Goal: Information Seeking & Learning: Learn about a topic

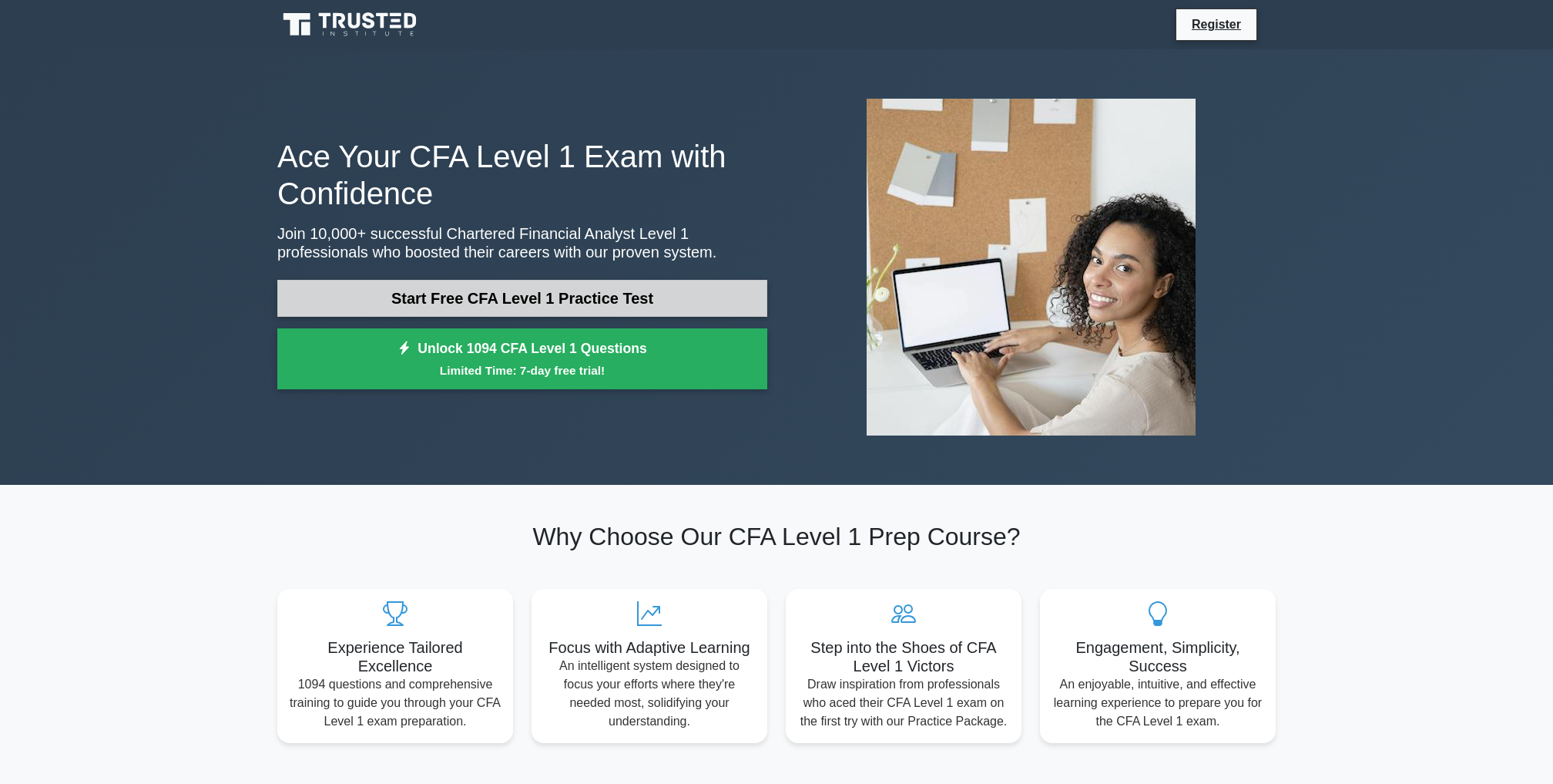
click at [529, 302] on link "Start Free CFA Level 1 Practice Test" at bounding box center [522, 298] width 490 height 37
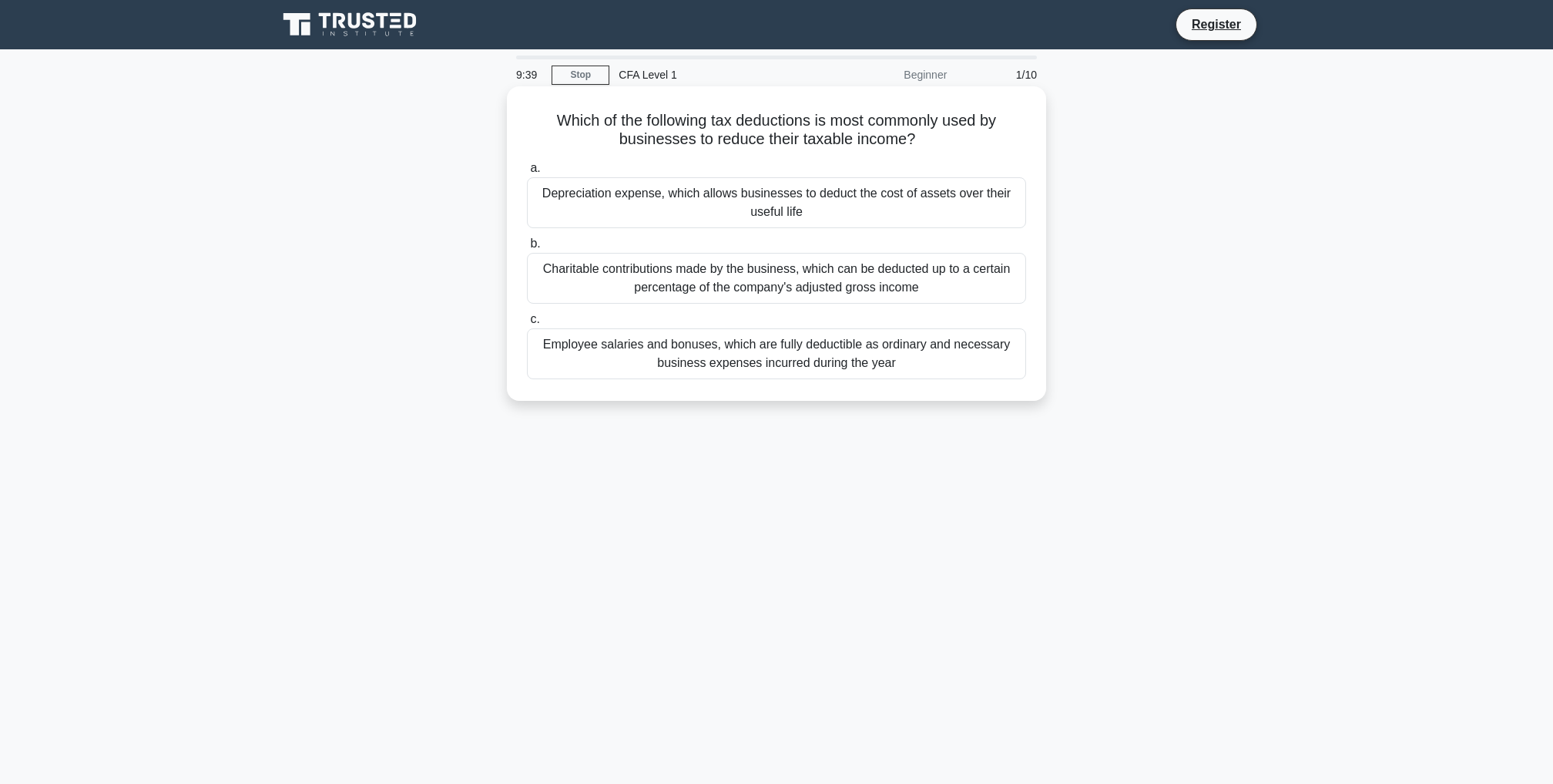
click at [788, 204] on div "Depreciation expense, which allows businesses to deduct the cost of assets over…" at bounding box center [776, 202] width 499 height 51
click at [527, 173] on input "a. Depreciation expense, which allows businesses to deduct the cost of assets o…" at bounding box center [527, 168] width 0 height 10
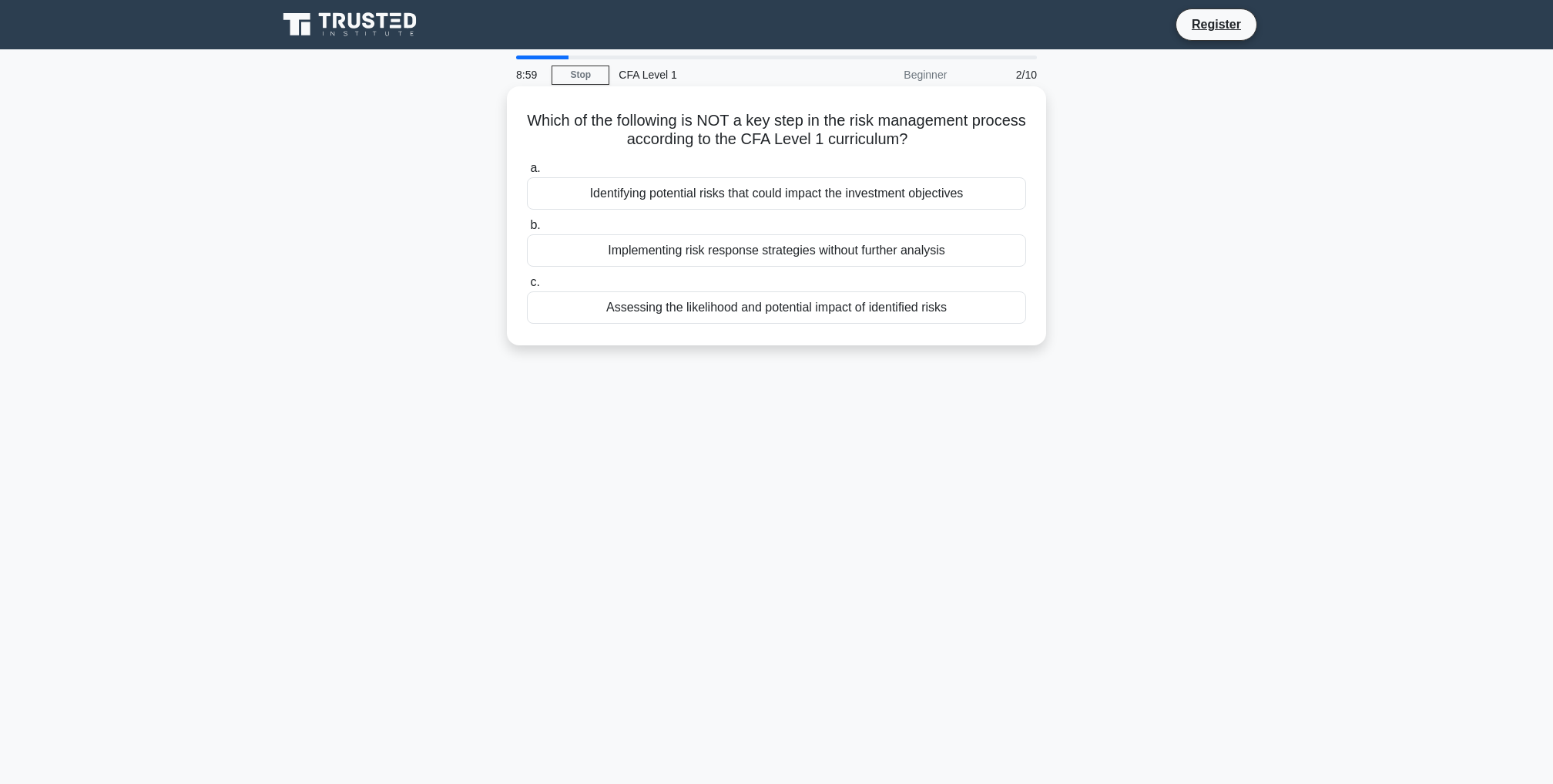
click at [811, 248] on div "Implementing risk response strategies without further analysis" at bounding box center [776, 250] width 499 height 32
click at [527, 231] on input "b. Implementing risk response strategies without further analysis" at bounding box center [527, 224] width 0 height 10
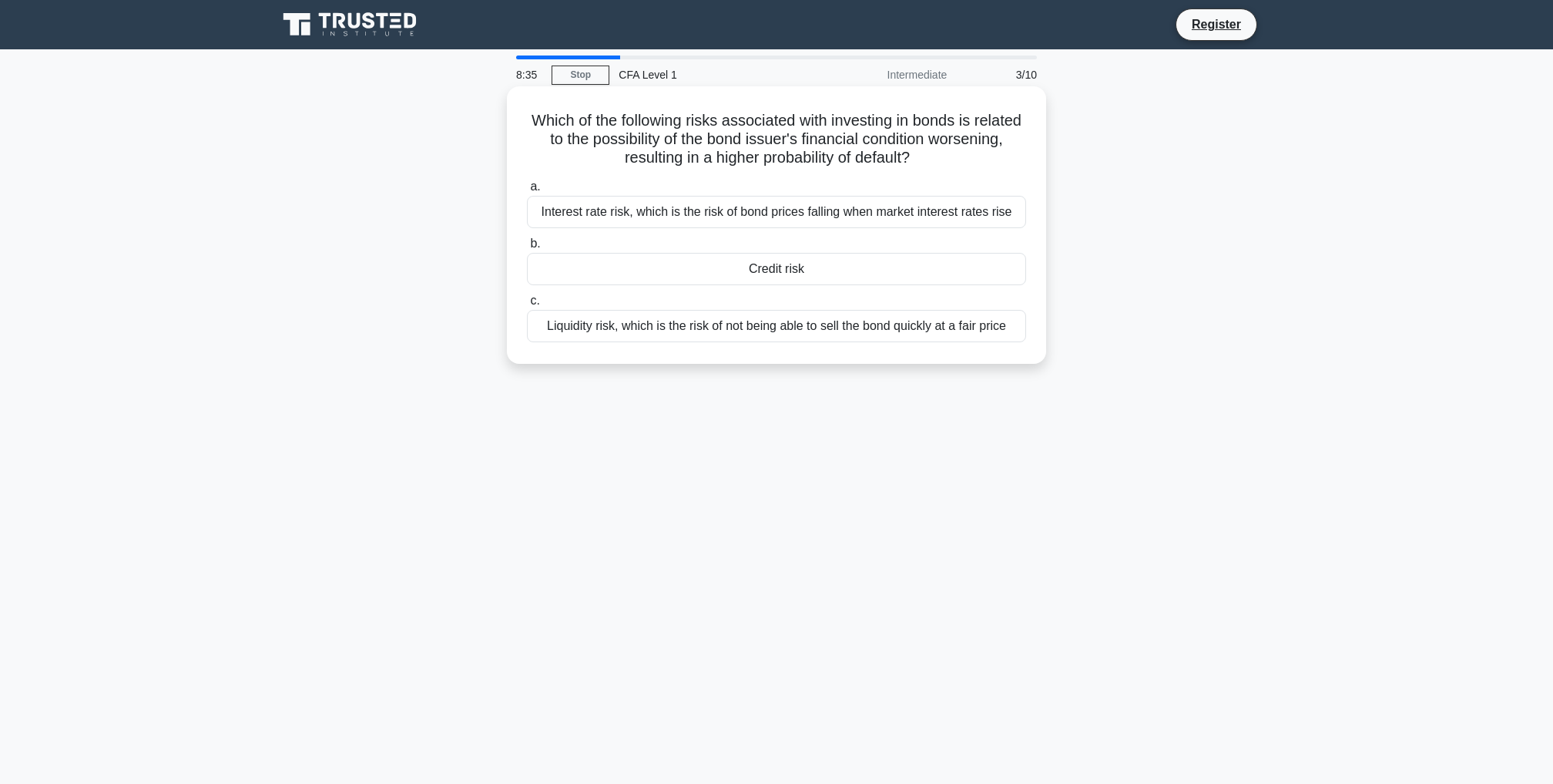
click at [831, 325] on div "Liquidity risk, which is the risk of not being able to sell the bond quickly at…" at bounding box center [776, 325] width 499 height 32
click at [527, 306] on input "c. Liquidity risk, which is the risk of not being able to sell the bond quickly…" at bounding box center [527, 301] width 0 height 10
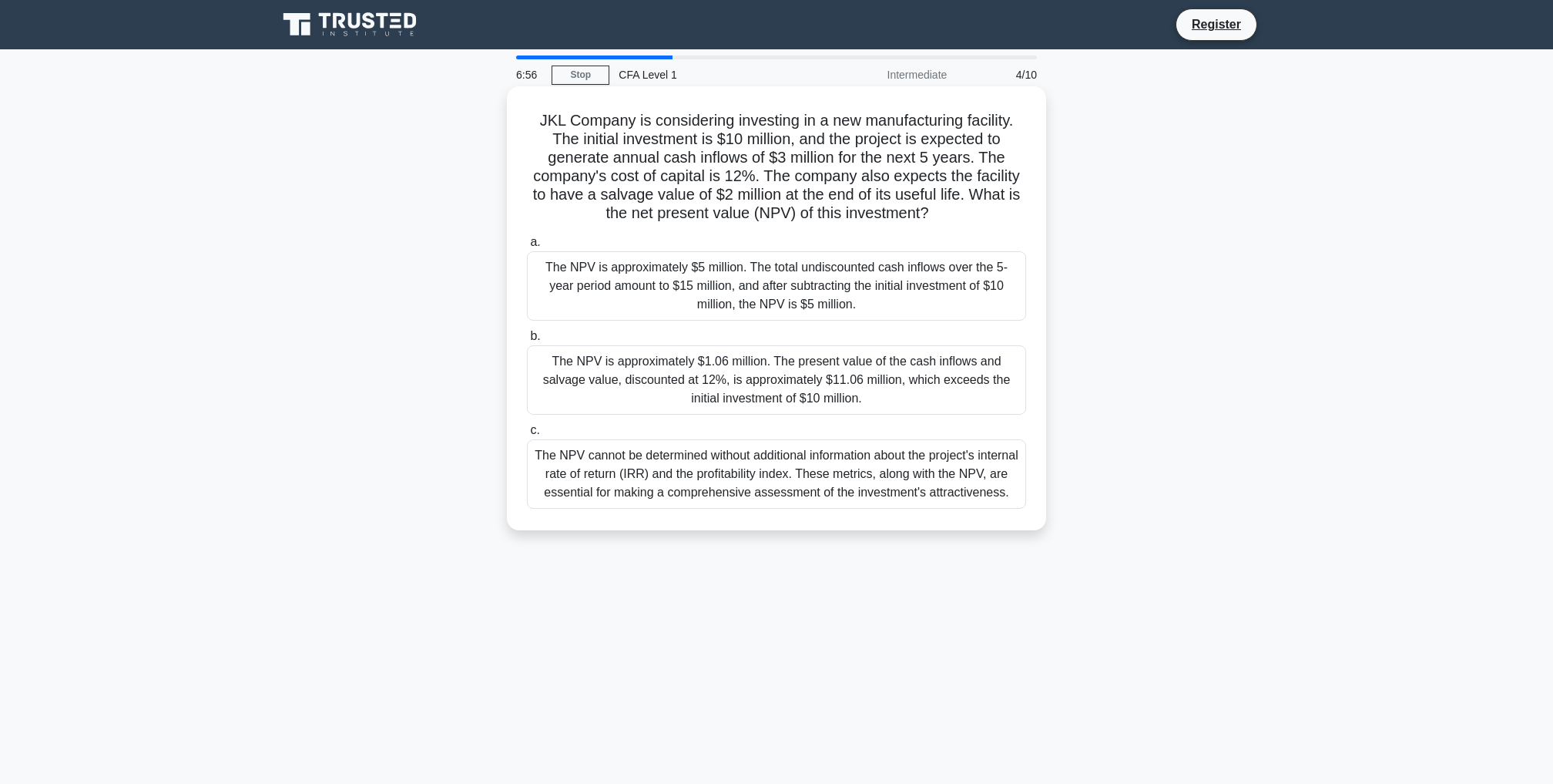
click at [813, 459] on div "The NPV cannot be determined without additional information about the project's…" at bounding box center [776, 474] width 499 height 69
click at [527, 435] on input "c. The NPV cannot be determined without additional information about the projec…" at bounding box center [527, 430] width 0 height 10
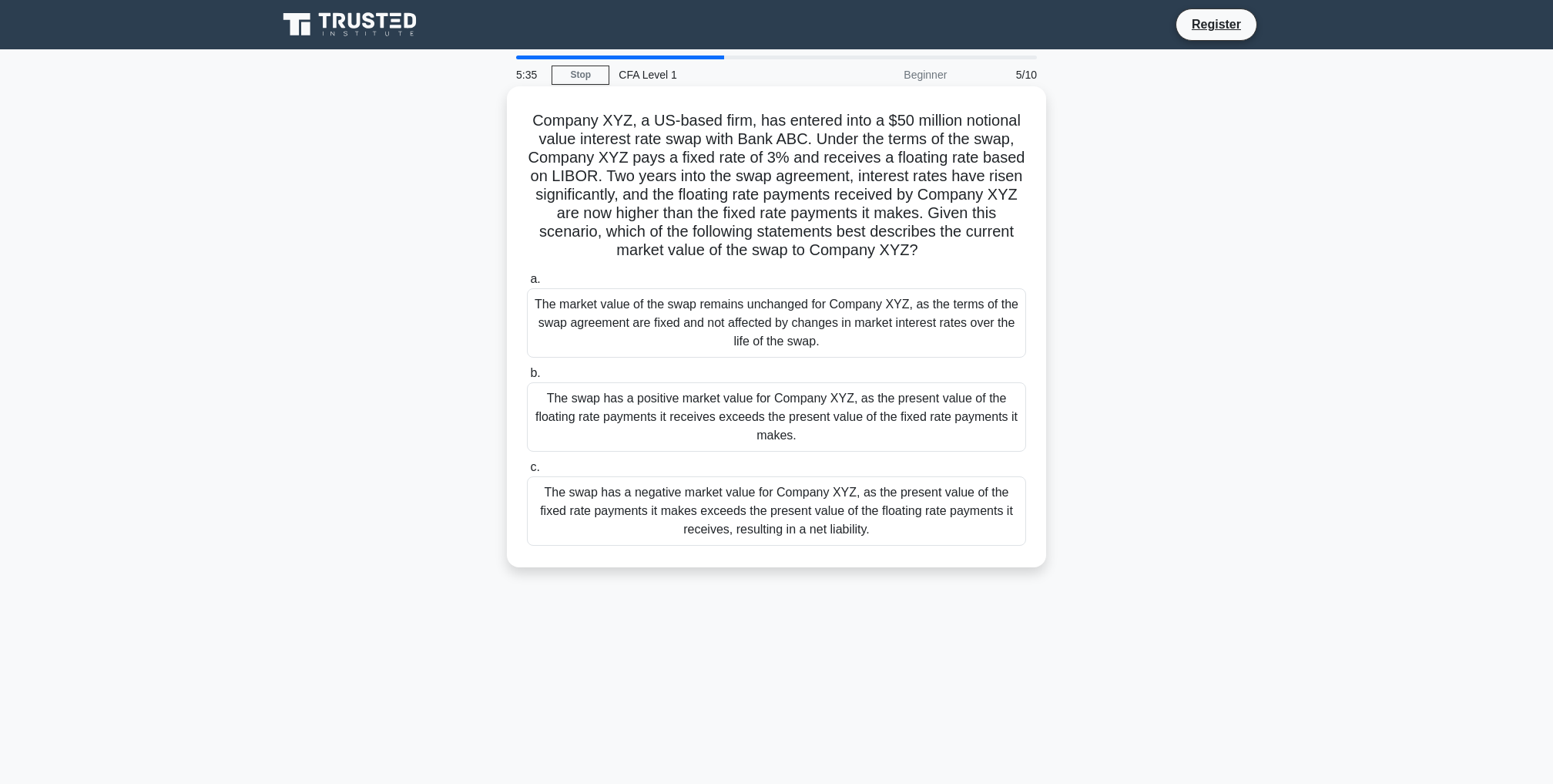
click at [789, 320] on div "The market value of the swap remains unchanged for Company XYZ, as the terms of…" at bounding box center [776, 323] width 499 height 69
click at [527, 285] on input "a. The market value of the swap remains unchanged for Company XYZ, as the terms…" at bounding box center [527, 278] width 0 height 10
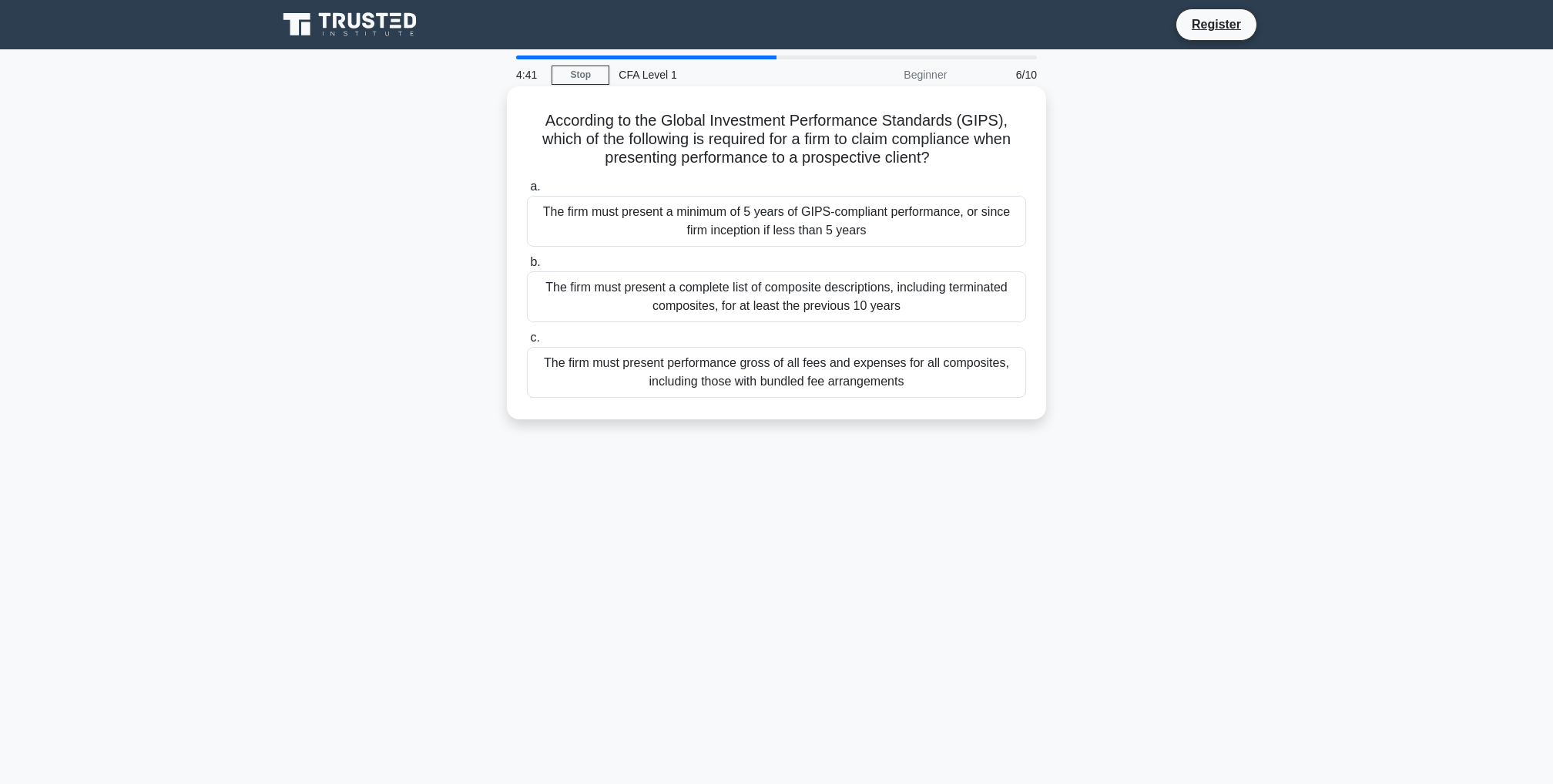
click at [796, 237] on div "The firm must present a minimum of 5 years of GIPS-compliant performance, or si…" at bounding box center [776, 221] width 499 height 51
click at [527, 192] on input "a. The firm must present a minimum of 5 years of GIPS-compliant performance, or…" at bounding box center [527, 186] width 0 height 10
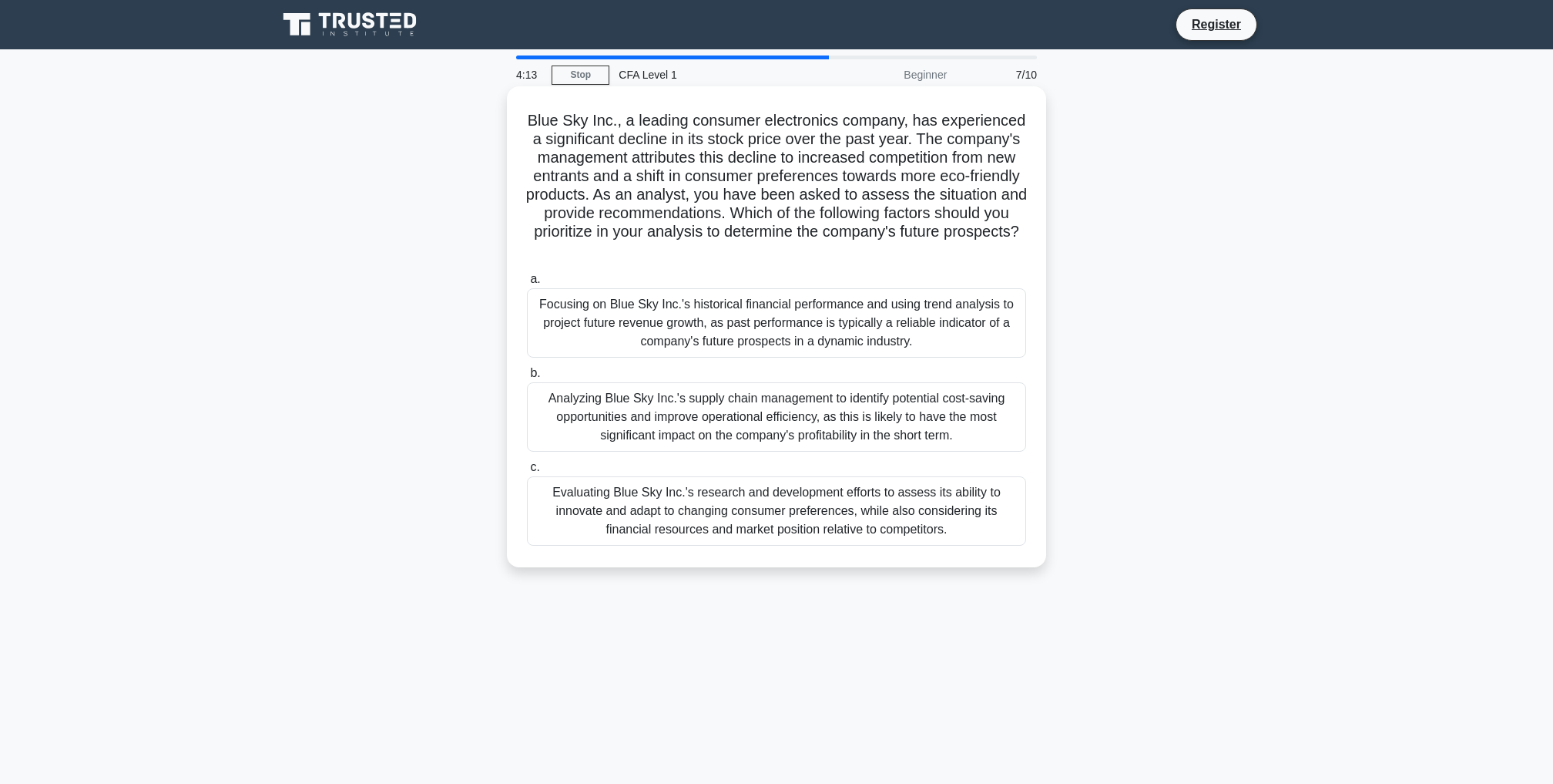
click at [957, 520] on div "Evaluating Blue Sky Inc.'s research and development efforts to assess its abili…" at bounding box center [776, 511] width 499 height 69
click at [527, 473] on input "c. Evaluating Blue Sky Inc.'s research and development efforts to assess its ab…" at bounding box center [527, 466] width 0 height 10
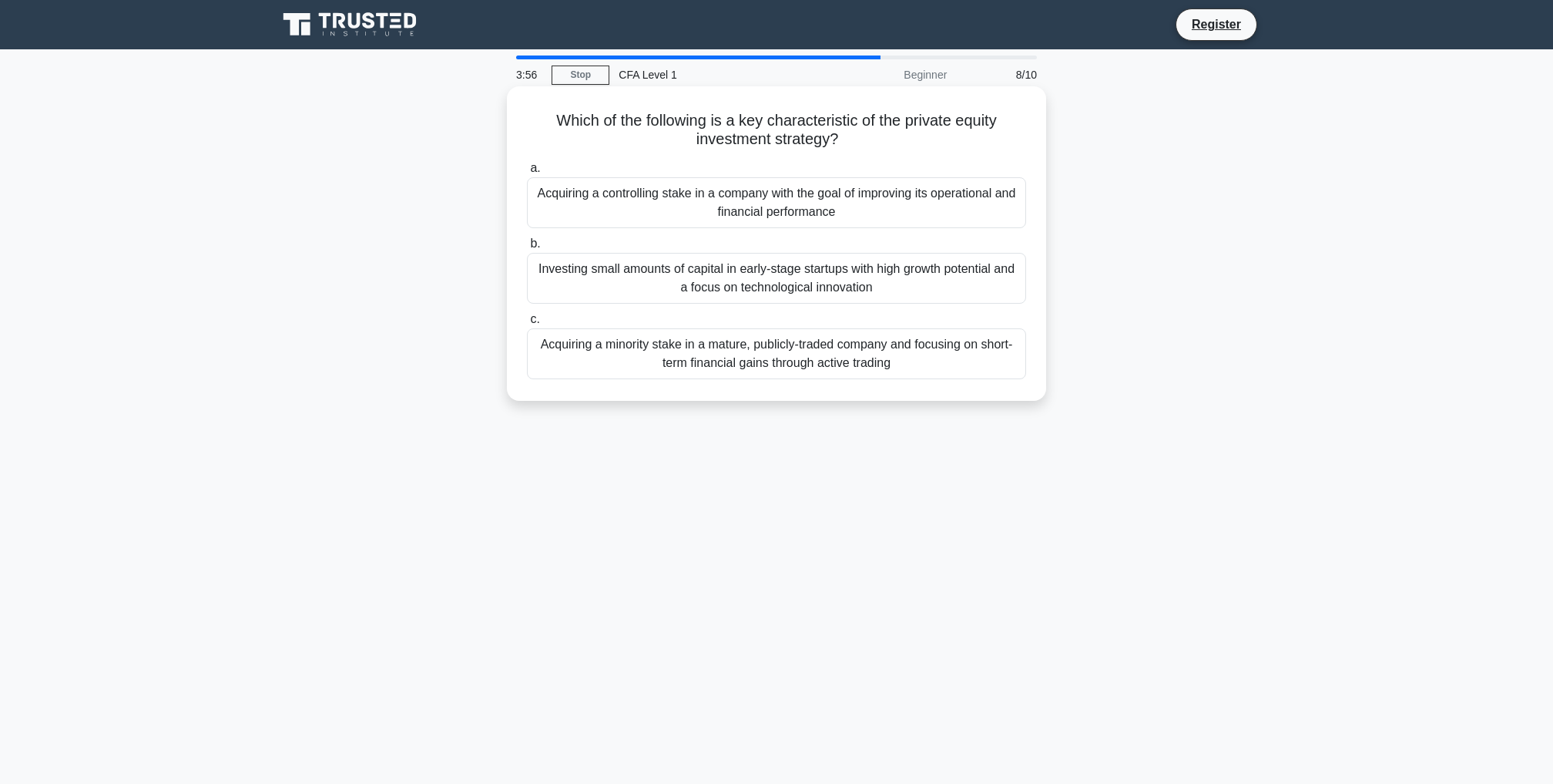
click at [925, 294] on div "Investing small amounts of capital in early-stage startups with high growth pot…" at bounding box center [776, 278] width 499 height 51
click at [527, 249] on input "b. Investing small amounts of capital in early-stage startups with high growth …" at bounding box center [527, 243] width 0 height 10
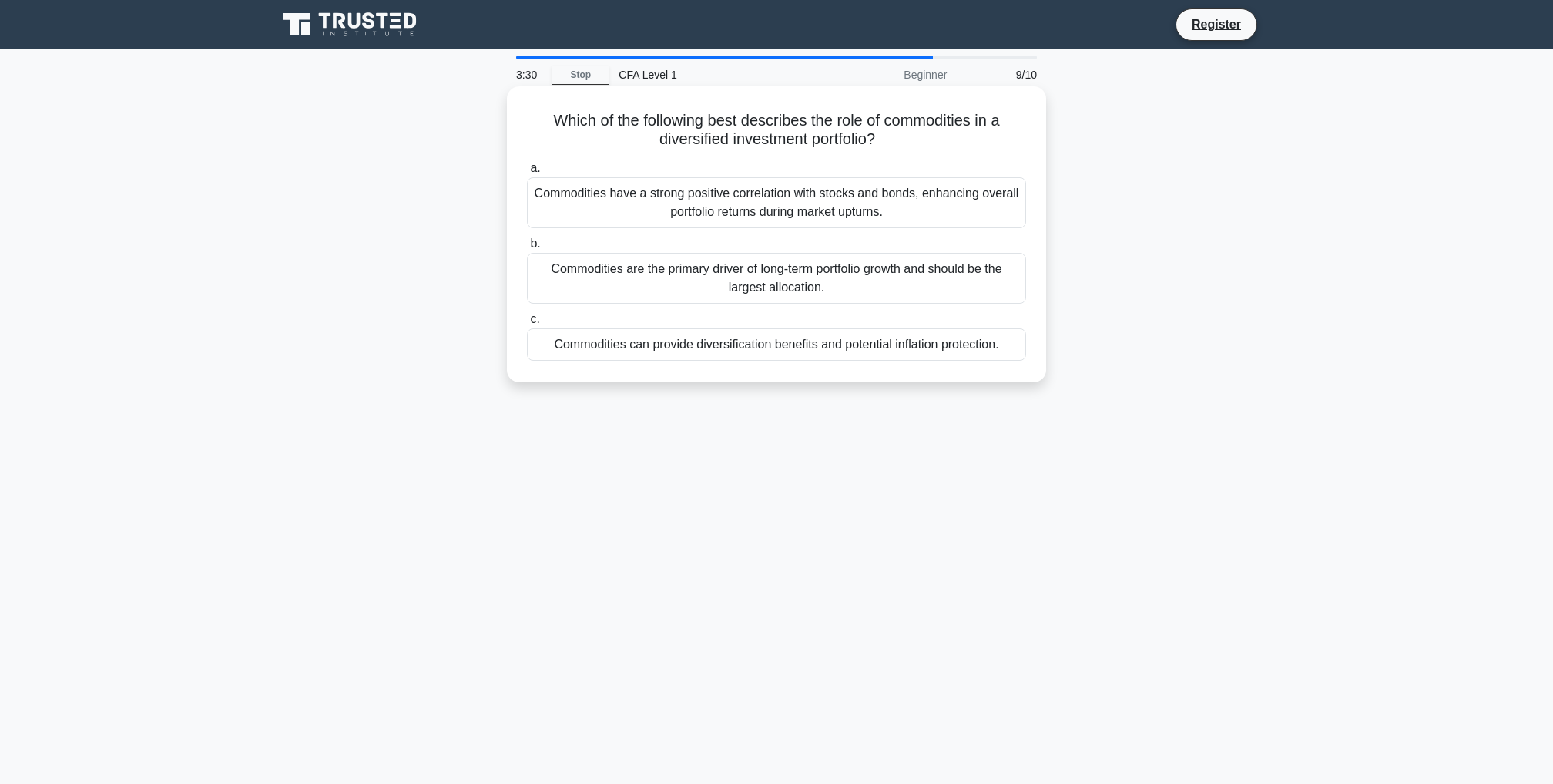
click at [979, 354] on div "Commodities can provide diversification benefits and potential inflation protec…" at bounding box center [776, 344] width 499 height 32
click at [527, 325] on input "c. Commodities can provide diversification benefits and potential inflation pro…" at bounding box center [527, 318] width 0 height 10
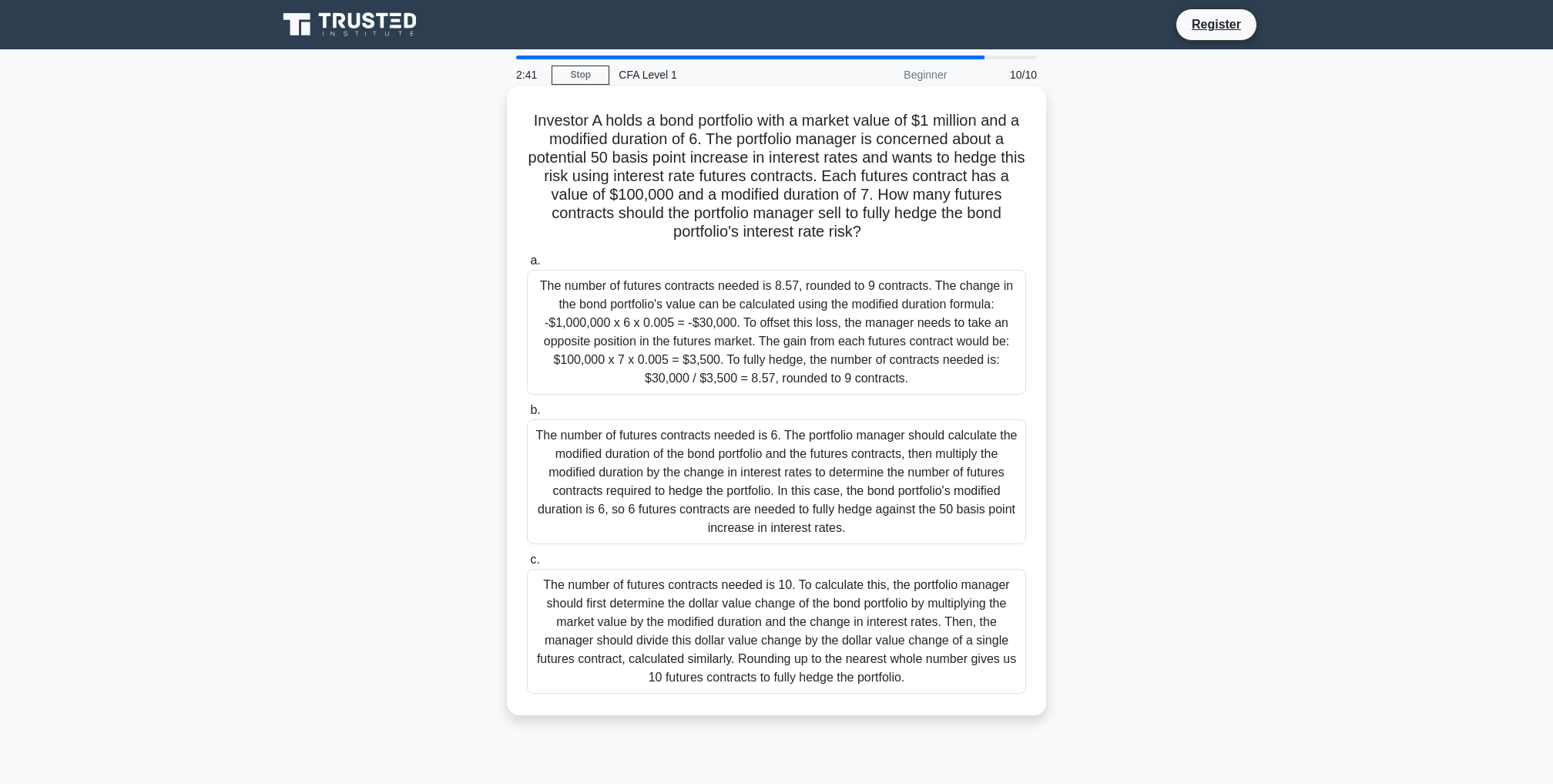
click at [921, 347] on div "The number of futures contracts needed is 8.57, rounded to 9 contracts. The cha…" at bounding box center [776, 332] width 499 height 125
click at [527, 266] on input "a. The number of futures contracts needed is 8.57, rounded to 9 contracts. The …" at bounding box center [527, 260] width 0 height 10
